Goal: Check status

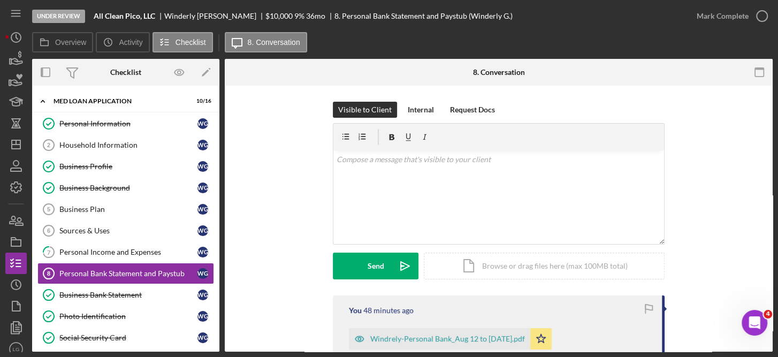
scroll to position [501, 0]
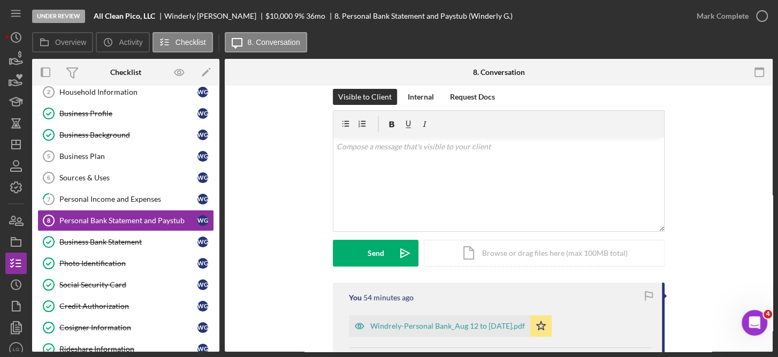
scroll to position [0, 0]
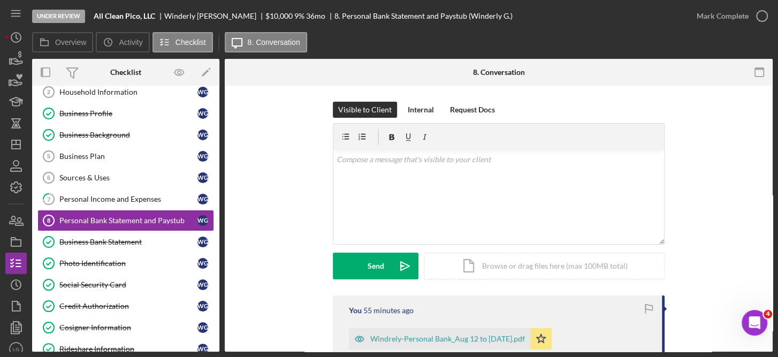
click at [764, 59] on div at bounding box center [759, 72] width 27 height 27
drag, startPoint x: 768, startPoint y: 122, endPoint x: 773, endPoint y: 139, distance: 17.9
click at [773, 139] on div "Under Review All Clean Pico, LLC Winderly [PERSON_NAME] $10,000 $10,000 9 % 36 …" at bounding box center [389, 178] width 778 height 357
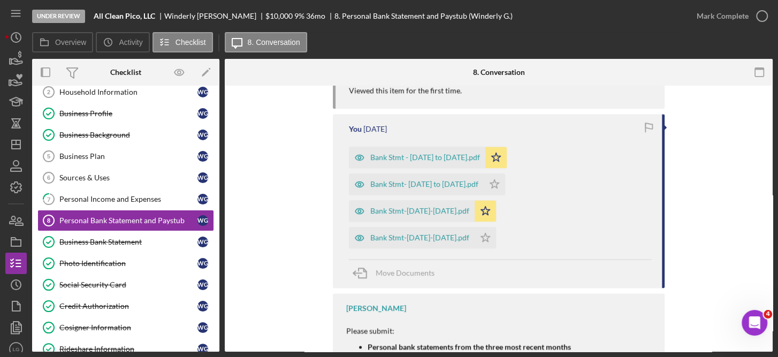
scroll to position [1052, 0]
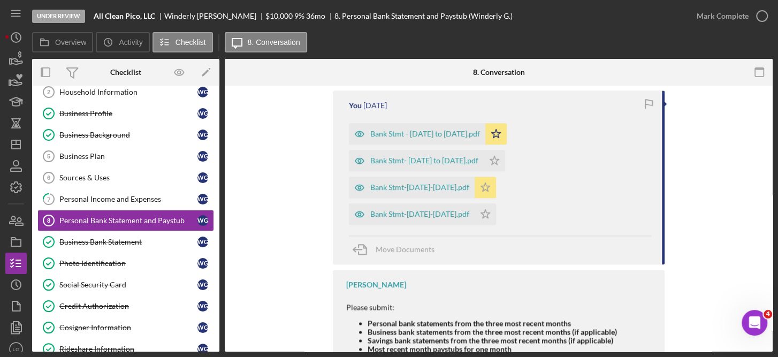
click at [486, 198] on icon "Icon/Star" at bounding box center [485, 187] width 21 height 21
click at [494, 144] on icon "Icon/Star" at bounding box center [495, 133] width 21 height 21
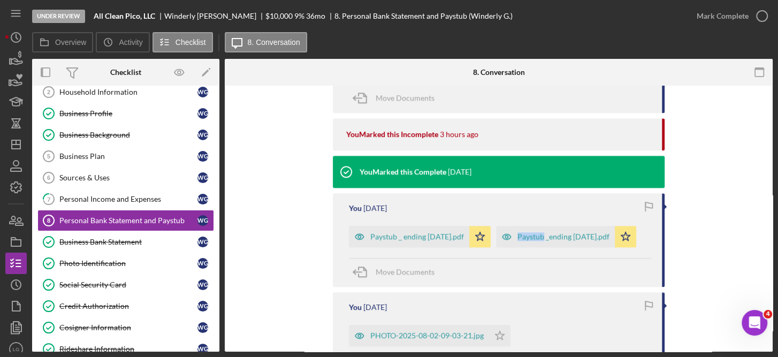
scroll to position [440, 0]
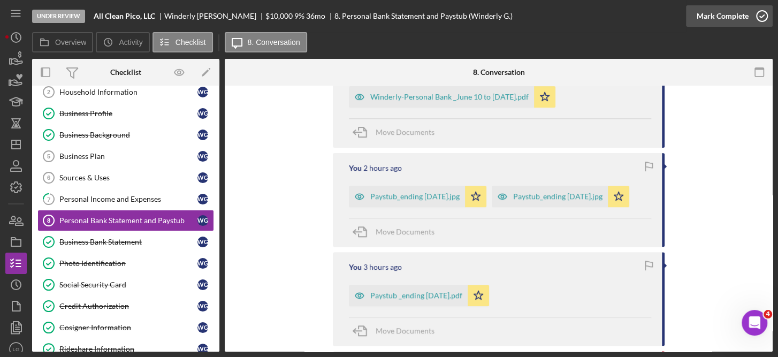
click at [762, 13] on icon "button" at bounding box center [761, 16] width 27 height 27
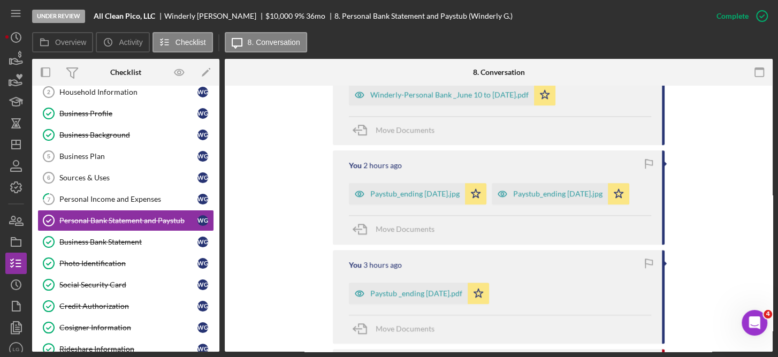
scroll to position [630, 0]
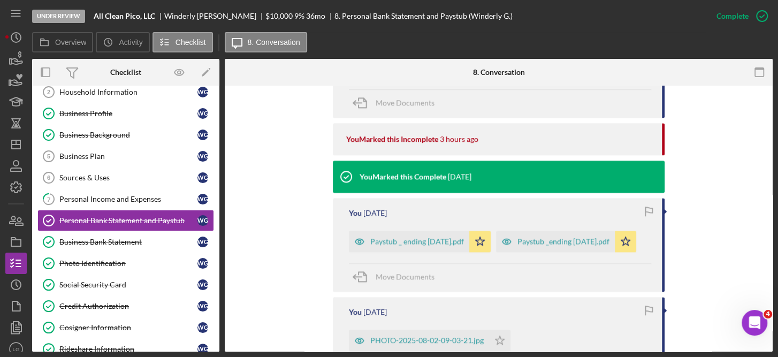
scroll to position [855, 0]
